Goal: Information Seeking & Learning: Learn about a topic

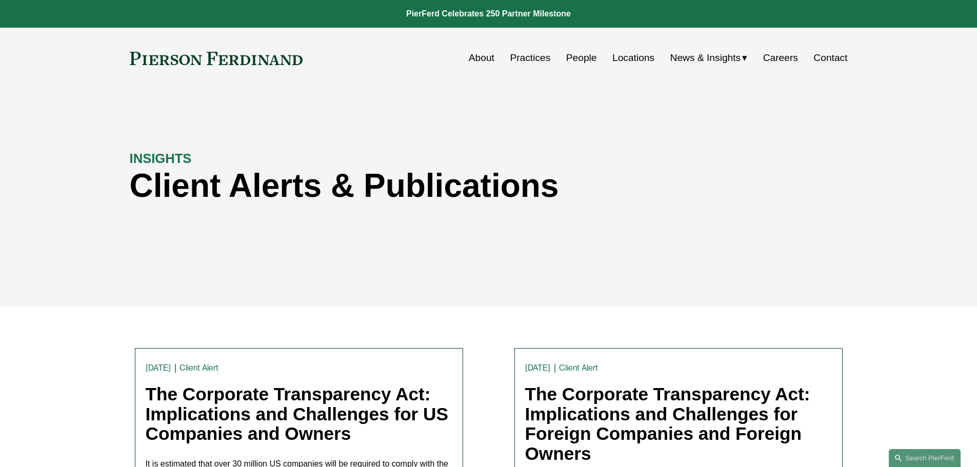
click at [530, 62] on link "Practices" at bounding box center [530, 57] width 41 height 19
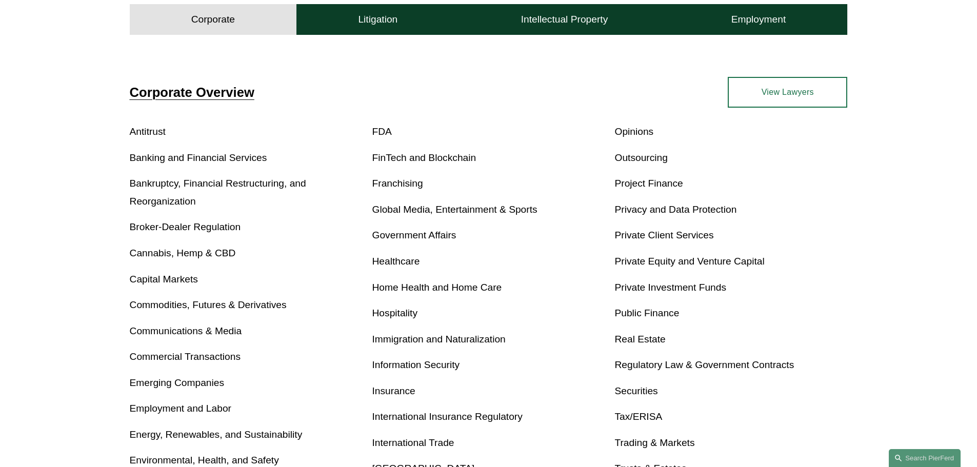
scroll to position [359, 0]
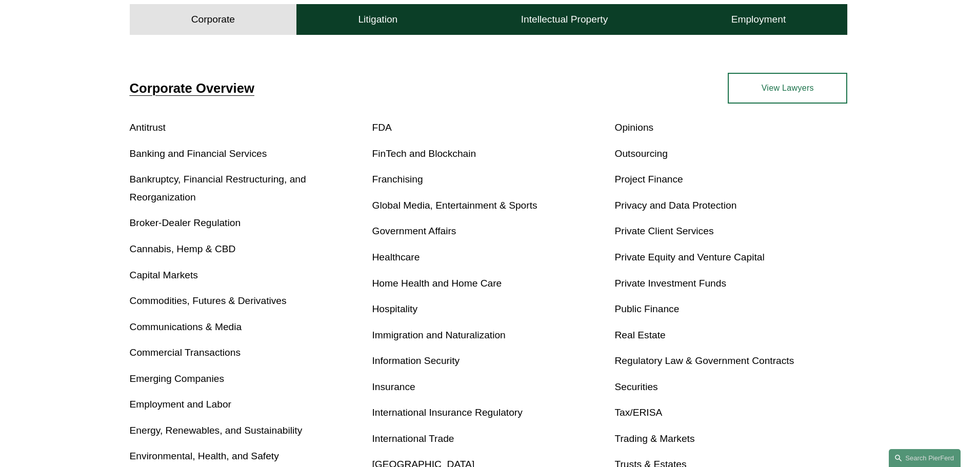
click at [156, 126] on link "Antitrust" at bounding box center [148, 127] width 36 height 11
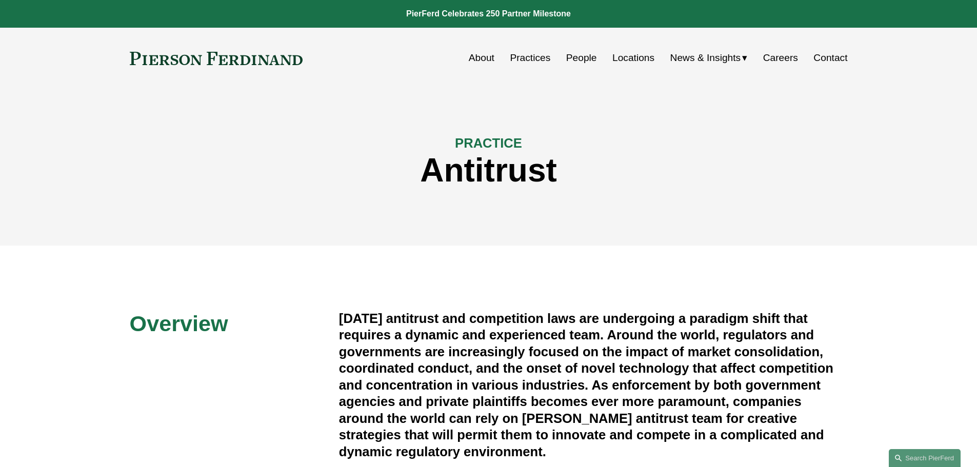
click at [580, 59] on link "People" at bounding box center [581, 57] width 31 height 19
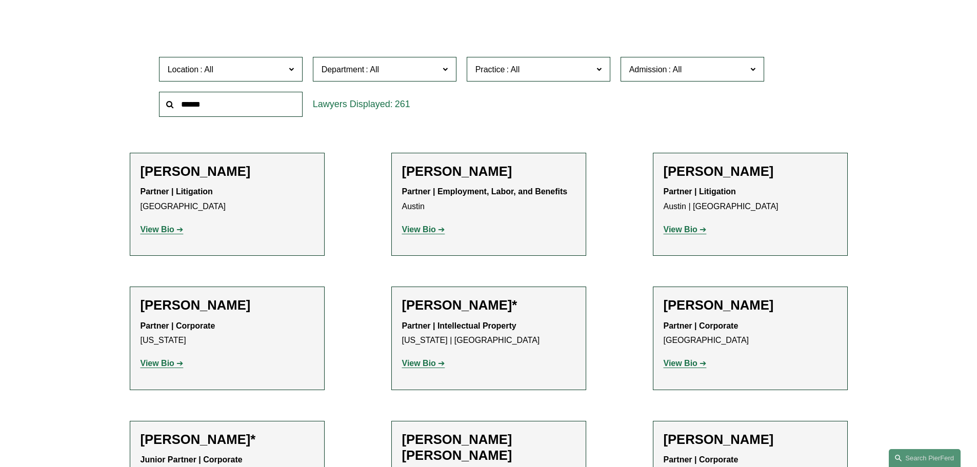
scroll to position [359, 0]
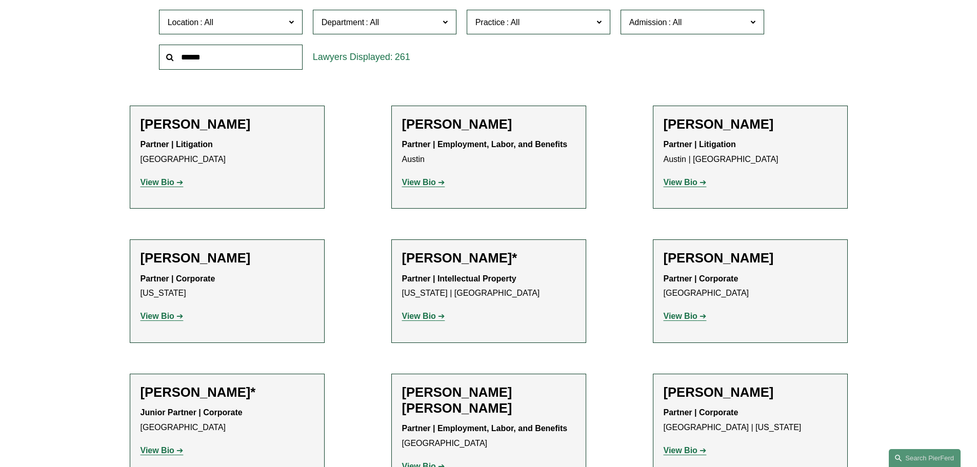
click at [374, 26] on span at bounding box center [372, 22] width 16 height 9
click at [0, 0] on link "Litigation" at bounding box center [0, 0] width 0 height 0
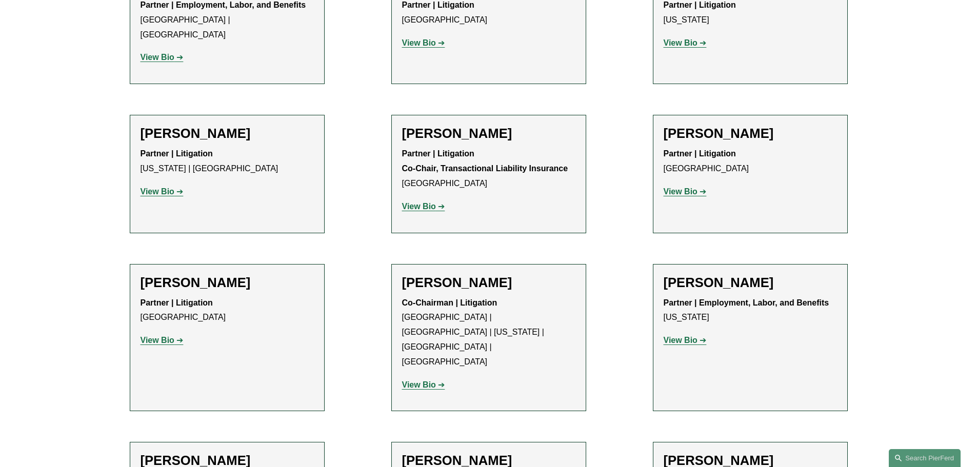
scroll to position [1743, 0]
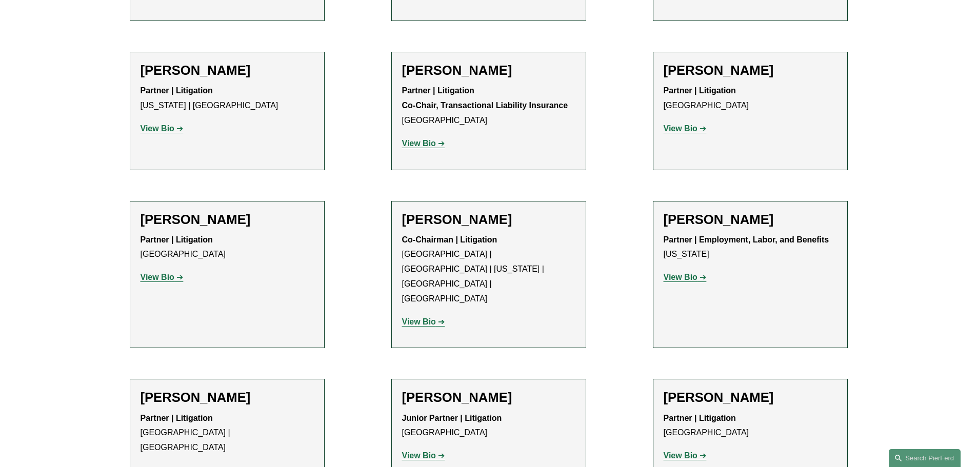
click at [421, 317] on strong "View Bio" at bounding box center [419, 321] width 34 height 9
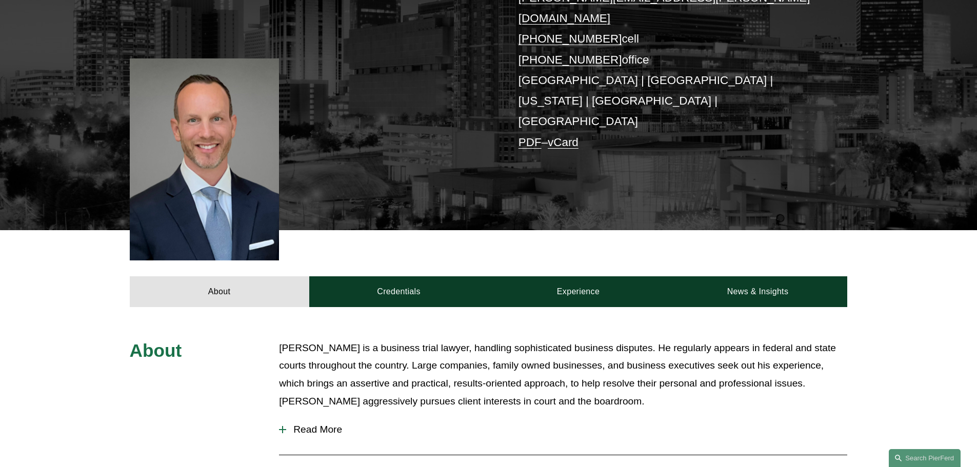
scroll to position [256, 0]
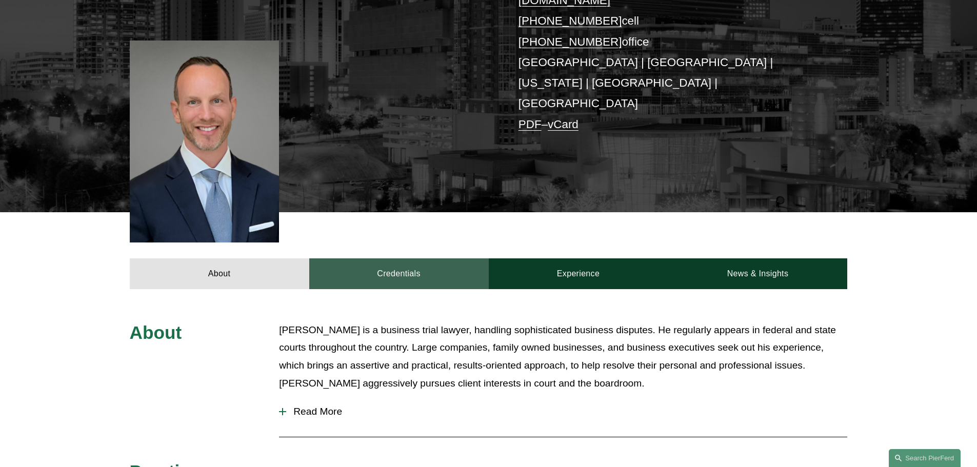
click at [385, 258] on link "Credentials" at bounding box center [398, 273] width 179 height 31
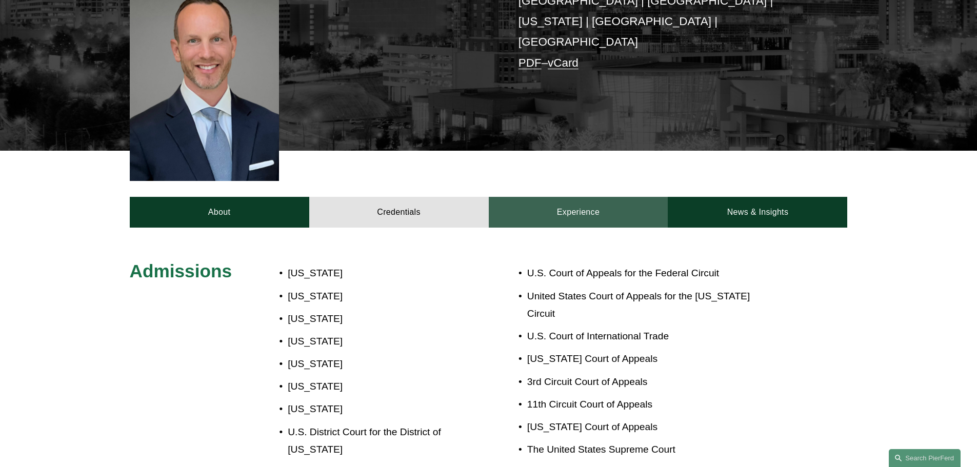
scroll to position [308, 0]
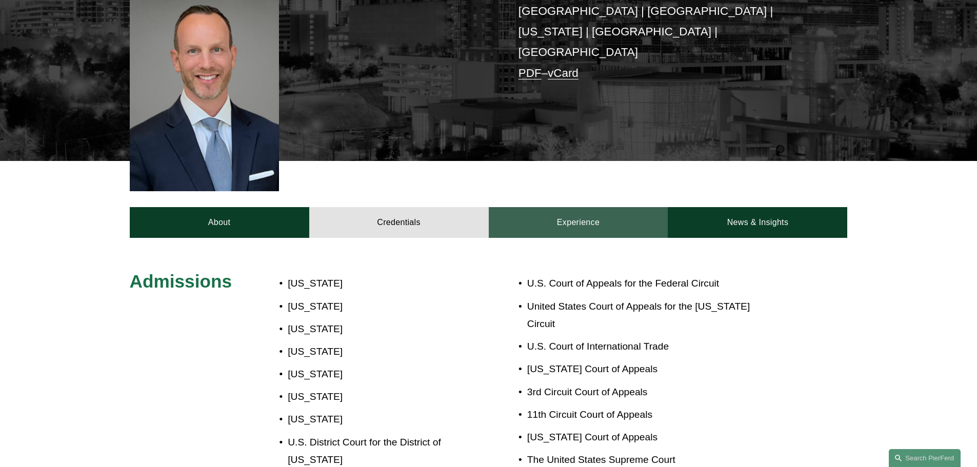
click at [551, 207] on link "Experience" at bounding box center [578, 222] width 179 height 31
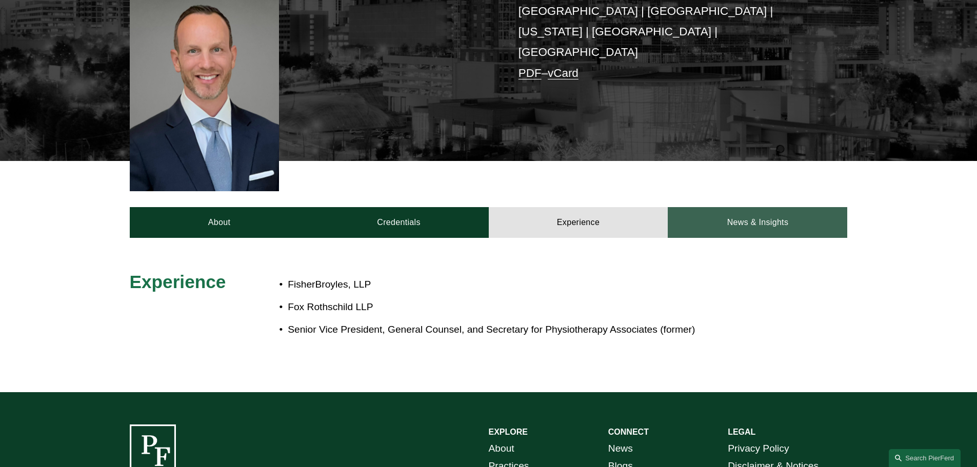
click at [743, 207] on link "News & Insights" at bounding box center [757, 222] width 179 height 31
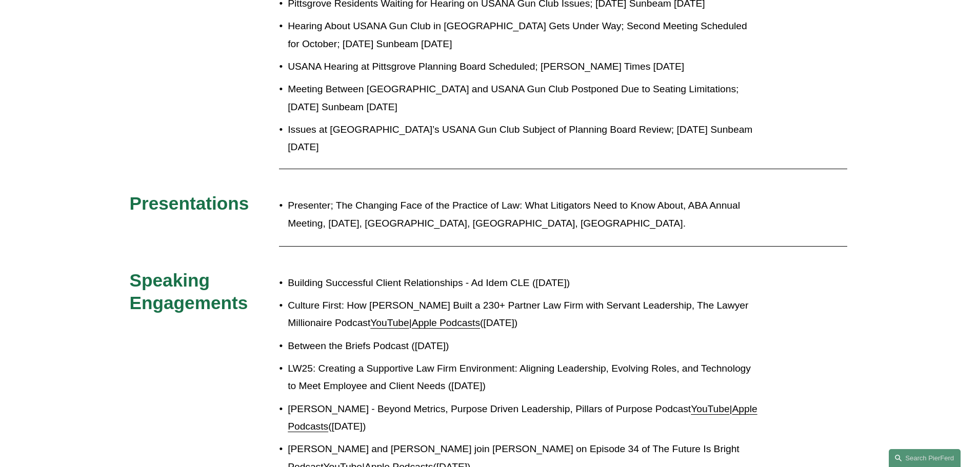
scroll to position [1025, 0]
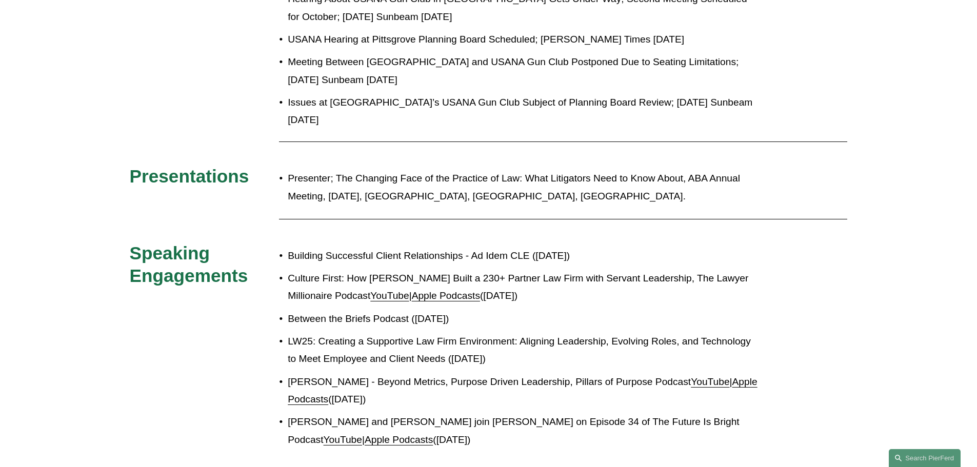
click at [394, 290] on link "YouTube" at bounding box center [389, 295] width 38 height 11
